Goal: Task Accomplishment & Management: Use online tool/utility

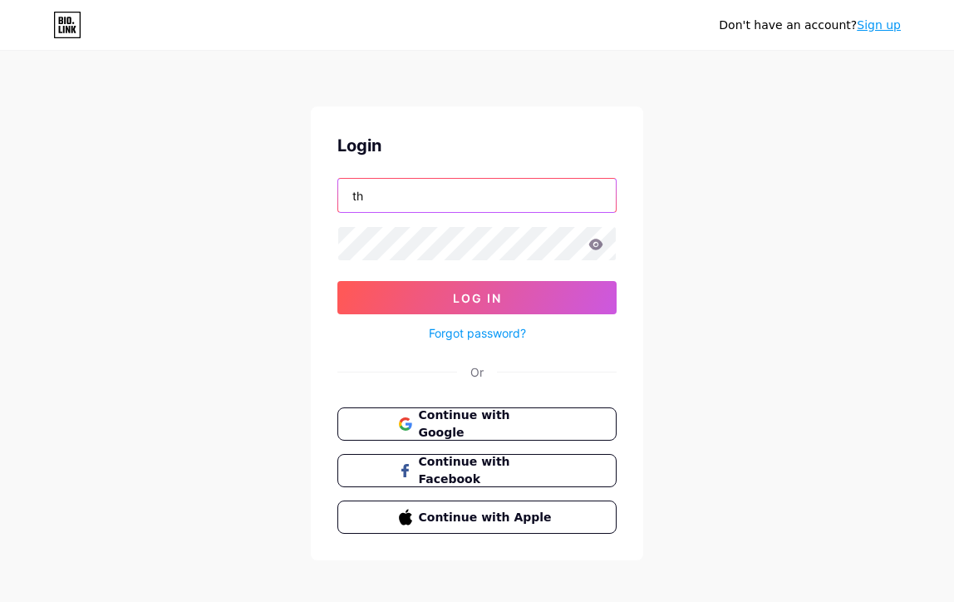
type input "t"
click at [546, 429] on span "Continue with Google" at bounding box center [486, 424] width 139 height 36
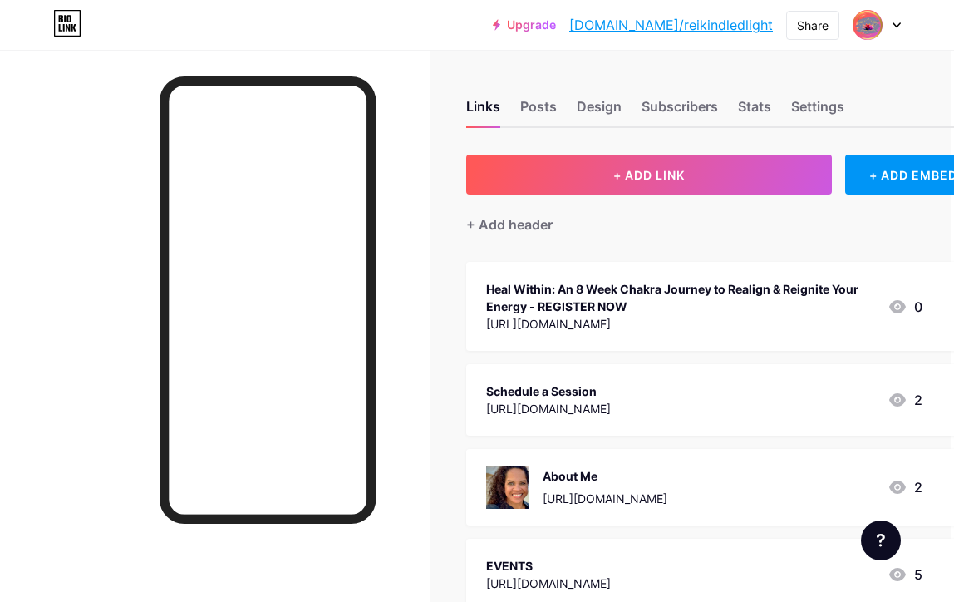
scroll to position [0, 3]
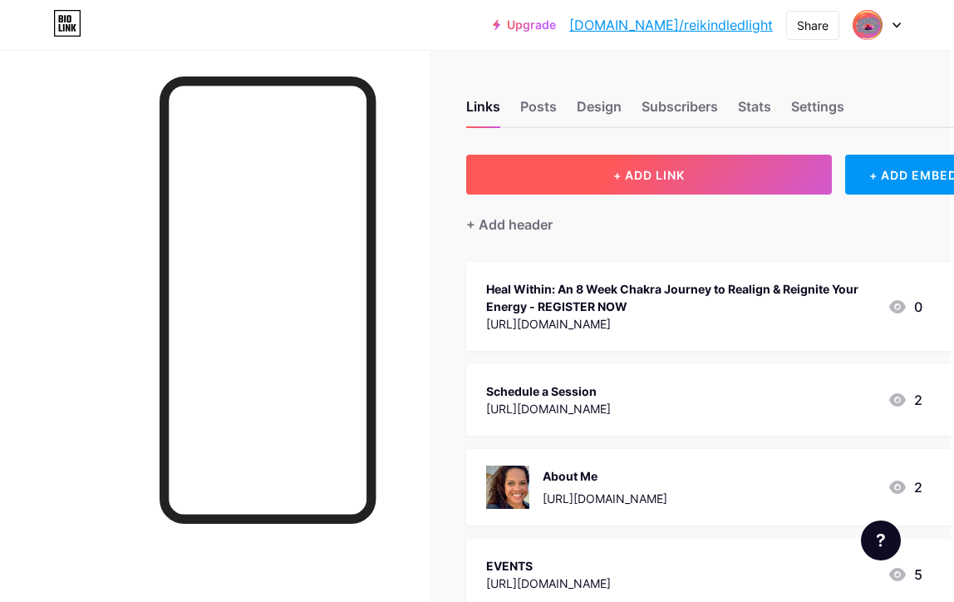
click at [682, 176] on span "+ ADD LINK" at bounding box center [648, 175] width 71 height 14
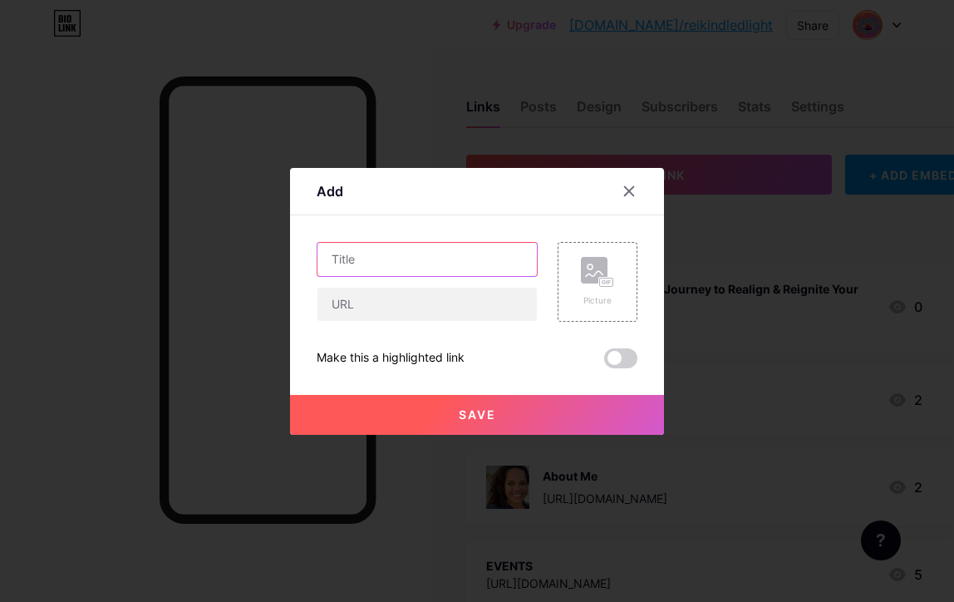
click at [457, 253] on input "text" at bounding box center [426, 259] width 219 height 33
click at [366, 255] on input "FREE: Chakra Discovery Kit" at bounding box center [426, 259] width 219 height 33
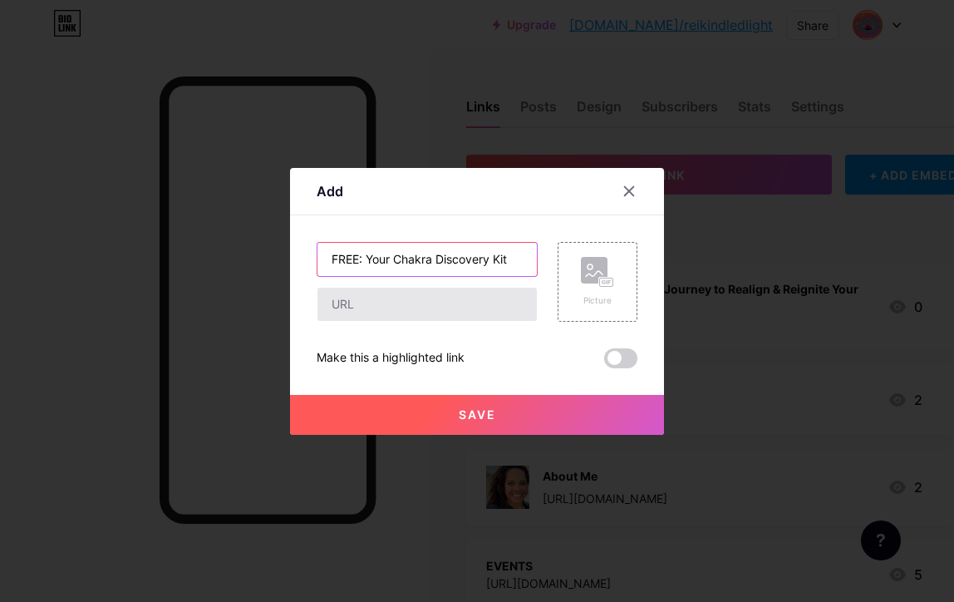
type input "FREE: Your Chakra Discovery Kit"
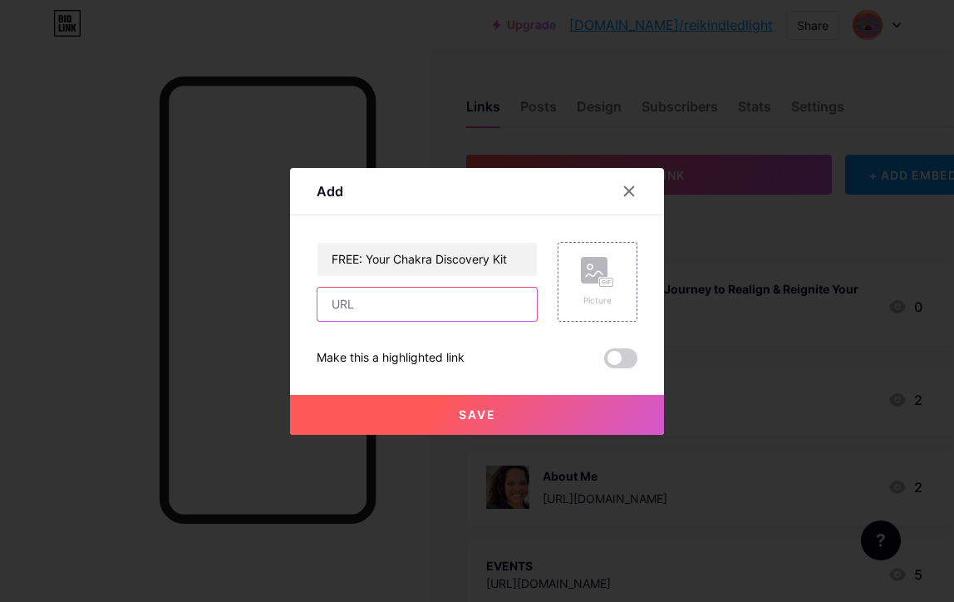
click at [357, 309] on input "text" at bounding box center [426, 304] width 219 height 33
paste input "[URL][DOMAIN_NAME]"
type input "[URL][DOMAIN_NAME]"
click at [587, 268] on rect at bounding box center [594, 270] width 27 height 27
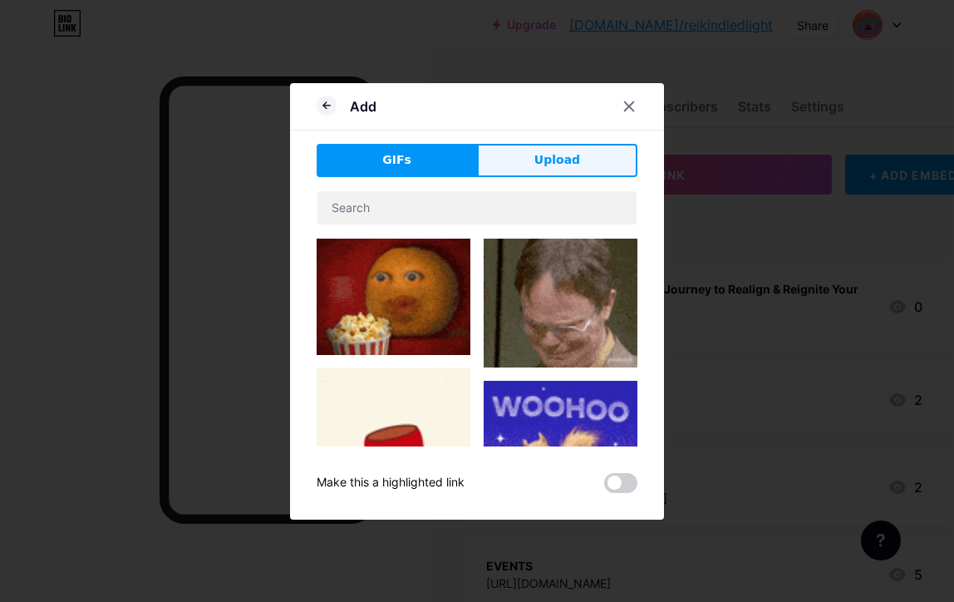
click at [564, 158] on span "Upload" at bounding box center [557, 159] width 46 height 17
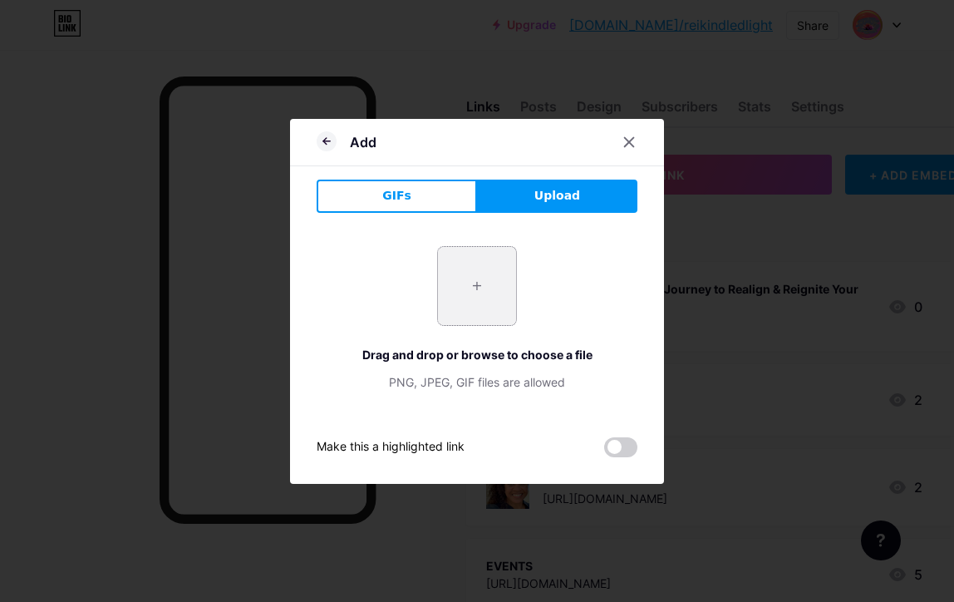
click at [487, 285] on input "file" at bounding box center [477, 286] width 78 height 78
click at [474, 278] on input "file" at bounding box center [477, 286] width 78 height 78
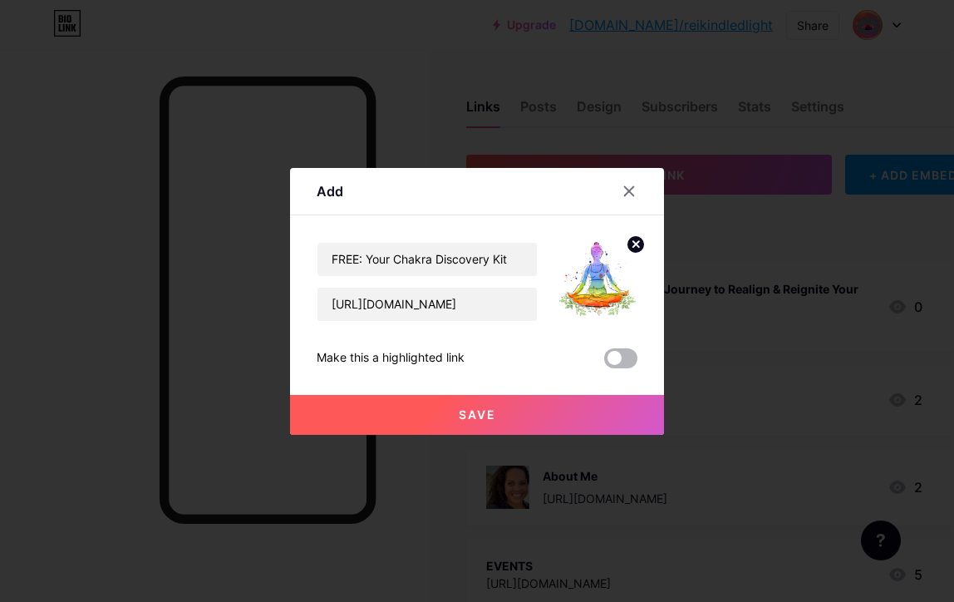
click at [632, 358] on span at bounding box center [620, 358] width 33 height 20
click at [604, 362] on input "checkbox" at bounding box center [604, 362] width 0 height 0
click at [523, 413] on button "Save" at bounding box center [477, 415] width 374 height 40
